Goal: Find contact information: Obtain details needed to contact an individual or organization

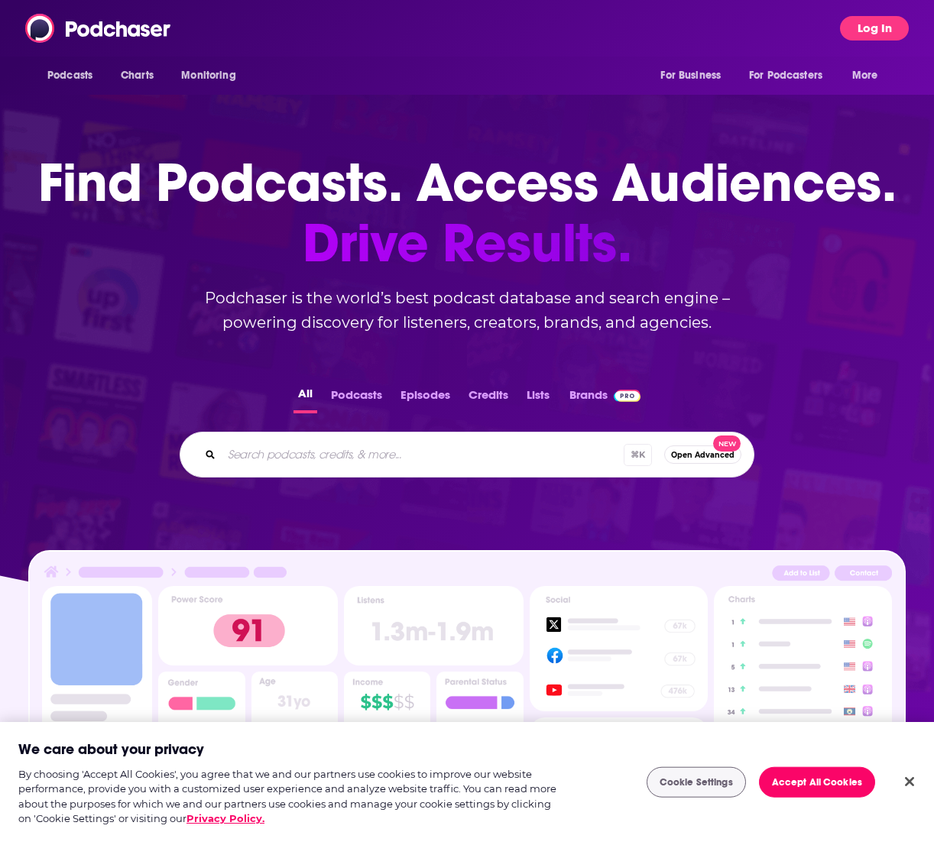
click at [878, 31] on button "Log In" at bounding box center [874, 28] width 69 height 24
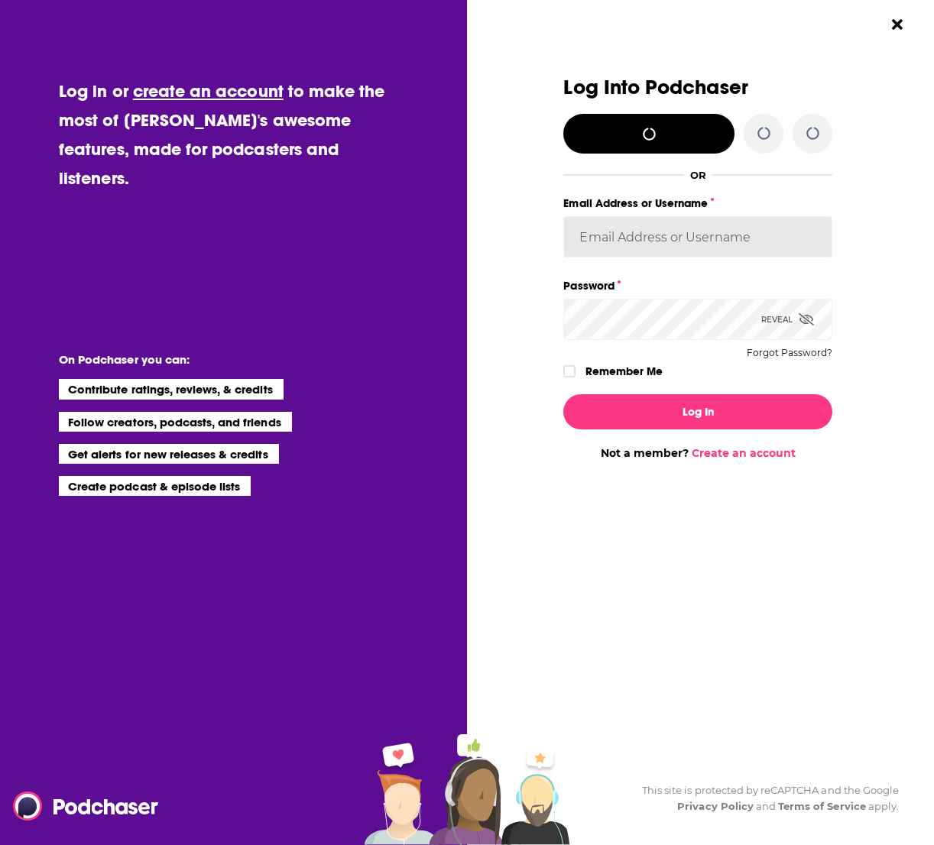
click at [698, 238] on input "Email Address or Username" at bounding box center [697, 236] width 269 height 41
type input "jhutchinson"
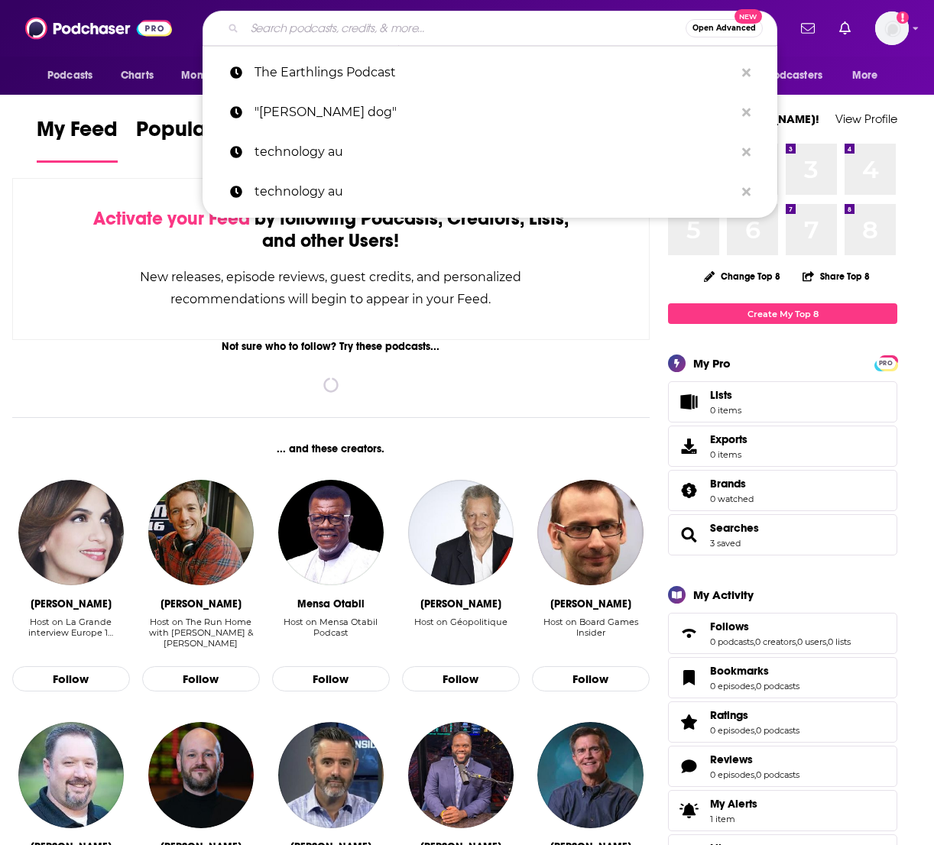
click at [429, 29] on input "Search podcasts, credits, & more..." at bounding box center [465, 28] width 441 height 24
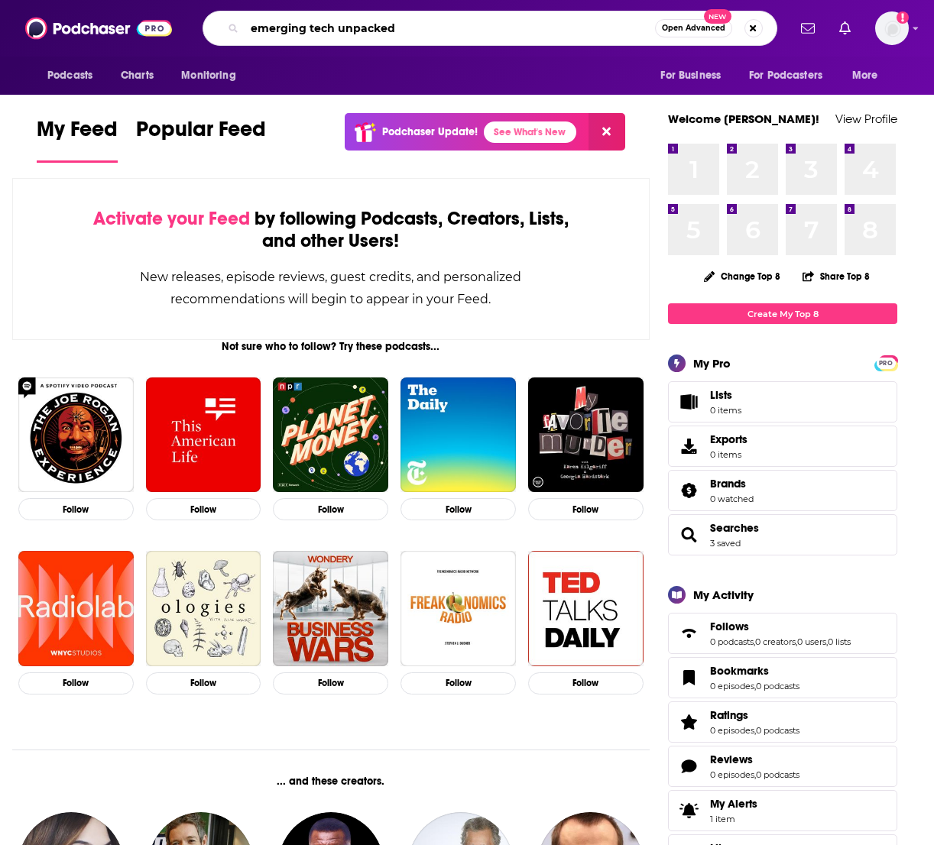
type input "emerging tech unpacked"
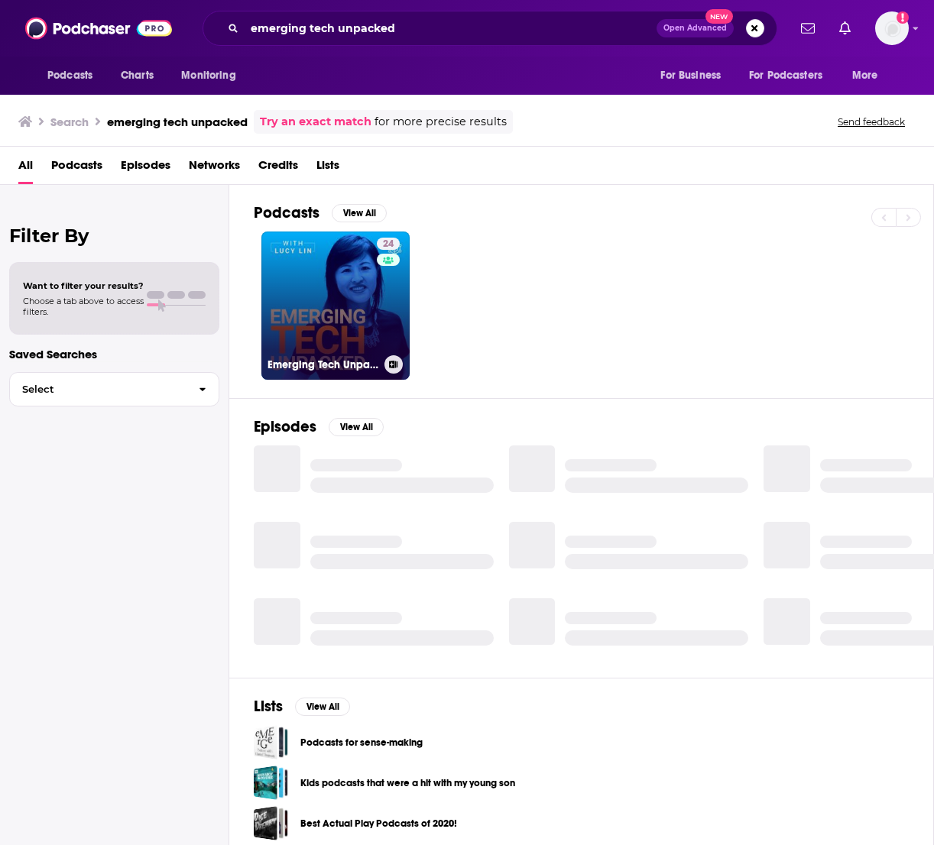
click at [357, 285] on link "24 Emerging Tech Unpacked" at bounding box center [335, 306] width 148 height 148
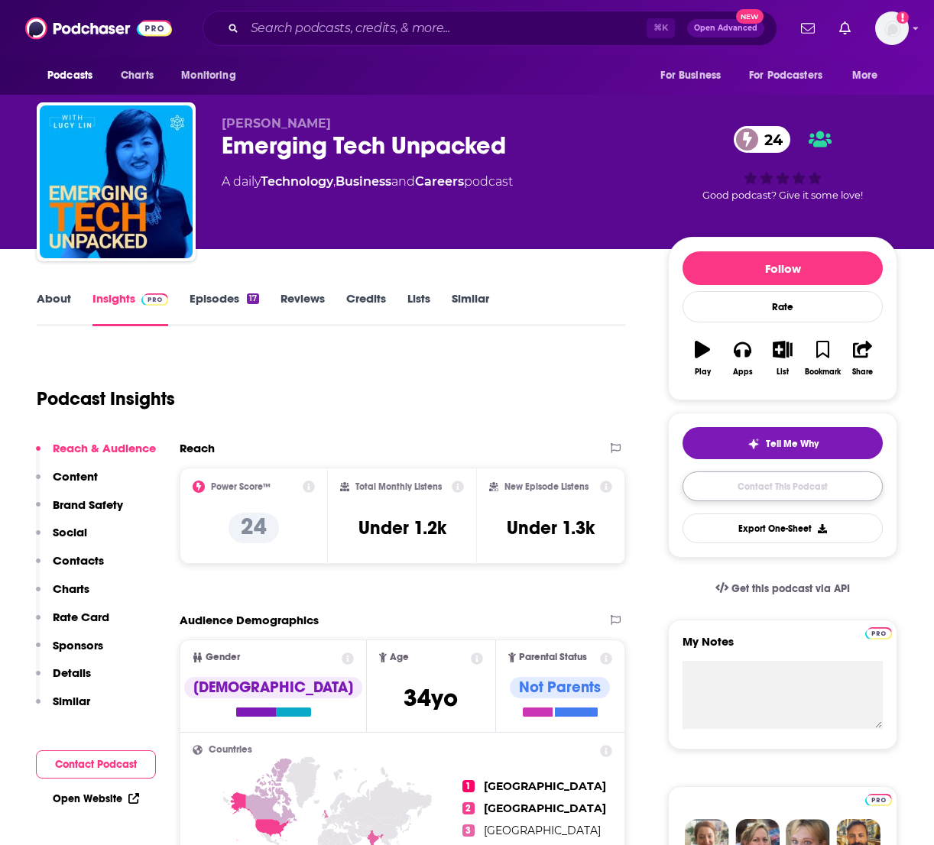
click at [803, 488] on link "Contact This Podcast" at bounding box center [783, 487] width 200 height 30
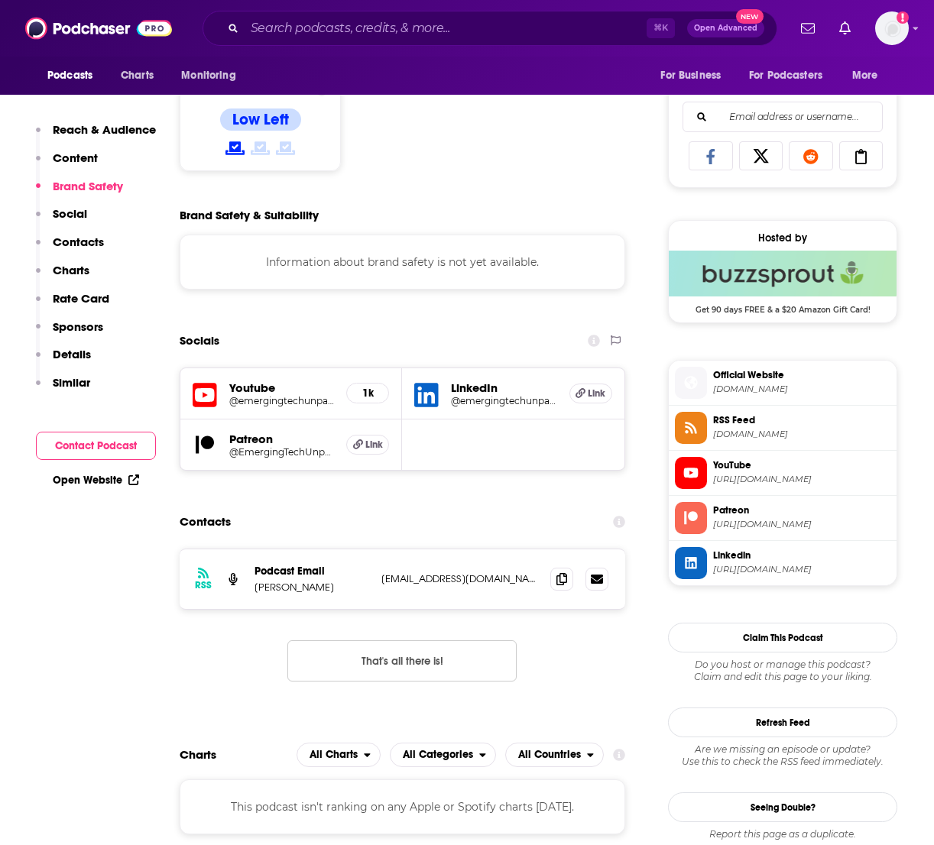
scroll to position [965, 0]
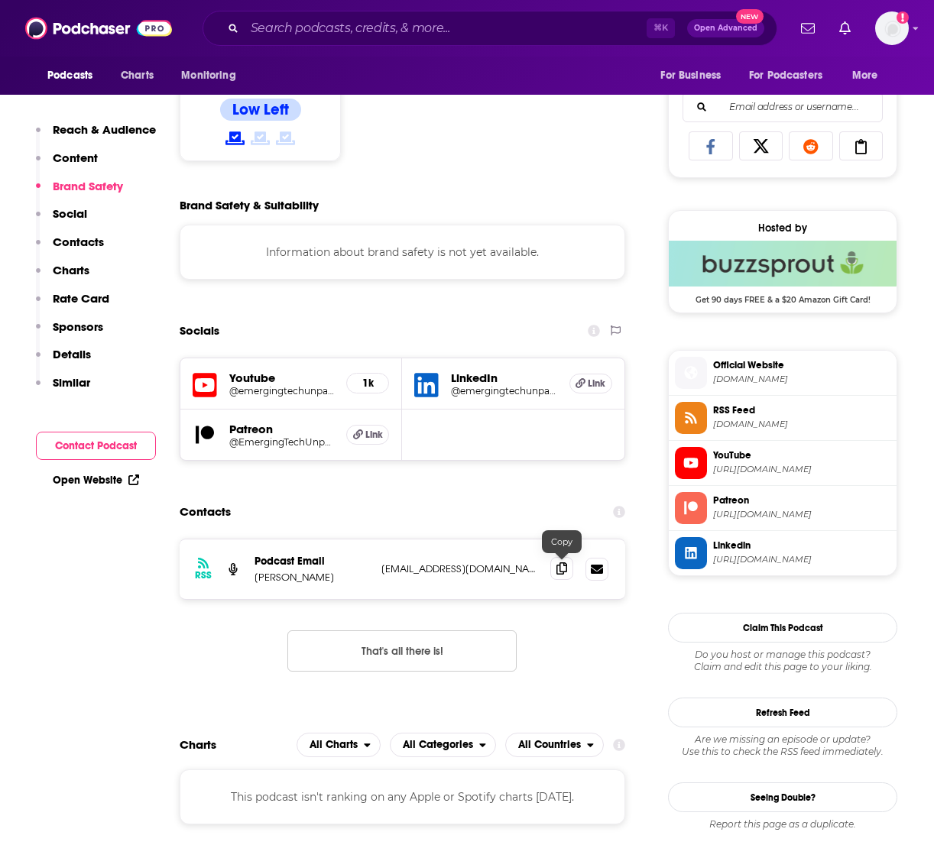
click at [561, 566] on icon at bounding box center [562, 569] width 11 height 12
